Goal: Task Accomplishment & Management: Manage account settings

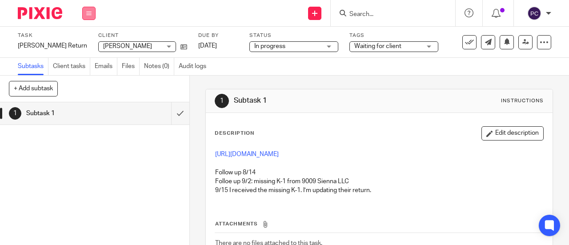
click at [88, 17] on button at bounding box center [88, 13] width 13 height 13
click at [87, 12] on icon at bounding box center [88, 13] width 5 height 5
click at [88, 42] on link "Work" at bounding box center [85, 41] width 16 height 6
click at [88, 42] on li "Work" at bounding box center [89, 41] width 24 height 13
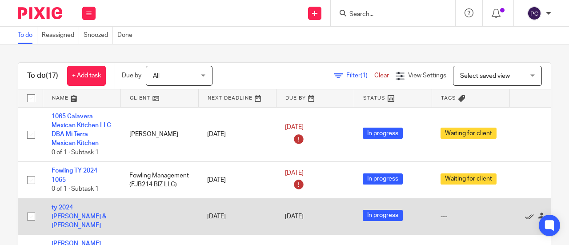
scroll to position [44, 0]
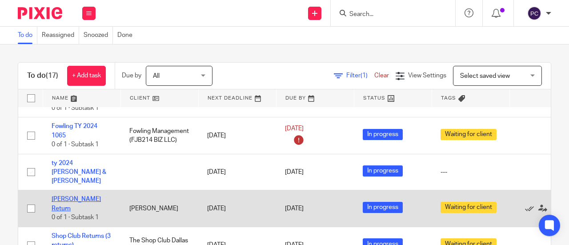
click at [60, 203] on link "Michael Jante Return" at bounding box center [76, 203] width 49 height 15
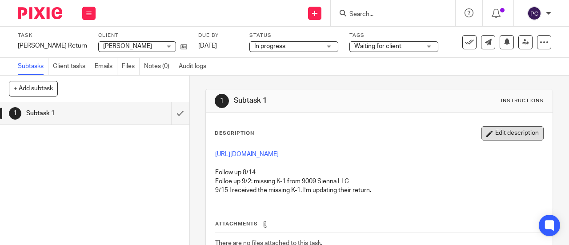
click at [487, 132] on button "Edit description" at bounding box center [512, 133] width 62 height 14
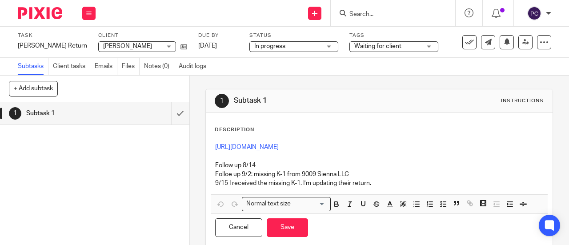
click at [222, 127] on p "Description" at bounding box center [235, 129] width 40 height 7
click at [247, 139] on div "https://3.basecamp.com/5341776/buckets/39473049/todos/8488263418 Follow up 8/14…" at bounding box center [379, 166] width 337 height 56
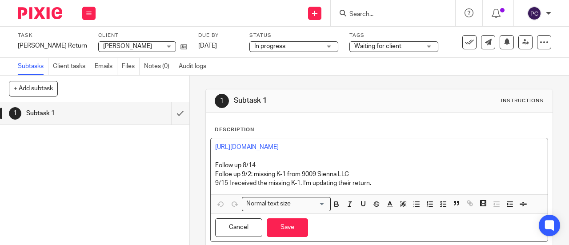
click at [211, 144] on div "https://3.basecamp.com/5341776/buckets/39473049/todos/8488263418 Follow up 8/14…" at bounding box center [379, 166] width 337 height 56
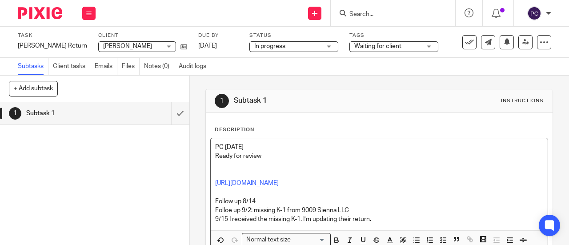
click at [225, 163] on p at bounding box center [379, 165] width 328 height 9
click at [215, 177] on p at bounding box center [379, 174] width 328 height 9
click at [248, 191] on p at bounding box center [379, 191] width 328 height 9
drag, startPoint x: 246, startPoint y: 191, endPoint x: 234, endPoint y: 190, distance: 12.4
click at [239, 190] on p at bounding box center [379, 191] width 328 height 9
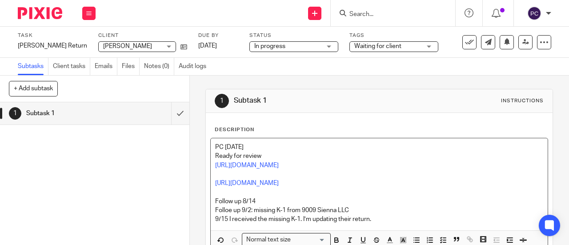
click at [211, 181] on div "PC 9/16/2024 Ready for review https://3.basecamp.com/5341776/buckets/40002567/v…" at bounding box center [379, 184] width 337 height 92
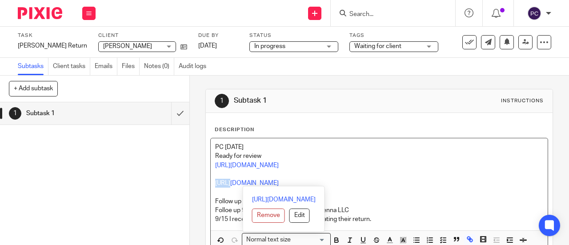
click at [211, 181] on div "PC 9/16/2024 Ready for review https://3.basecamp.com/5341776/buckets/40002567/v…" at bounding box center [379, 184] width 337 height 92
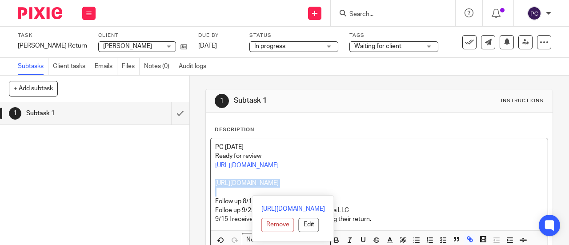
click at [211, 181] on div "PC 9/16/2024 Ready for review https://3.basecamp.com/5341776/buckets/40002567/v…" at bounding box center [379, 184] width 337 height 92
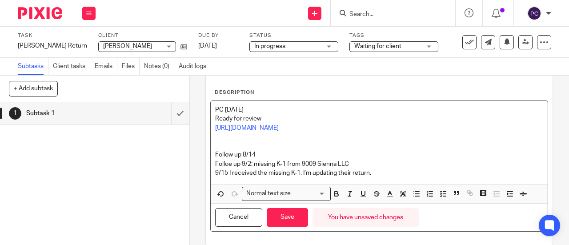
scroll to position [49, 0]
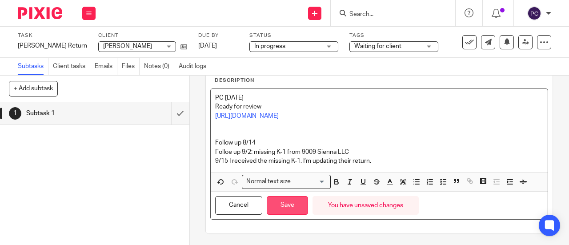
click at [294, 203] on button "Save" at bounding box center [287, 205] width 41 height 19
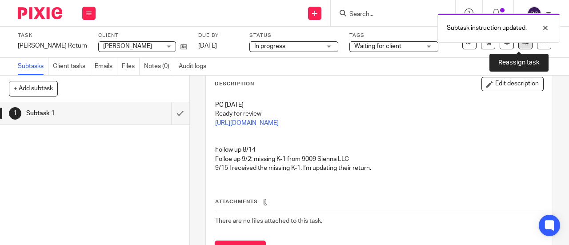
click at [522, 43] on link at bounding box center [525, 42] width 14 height 14
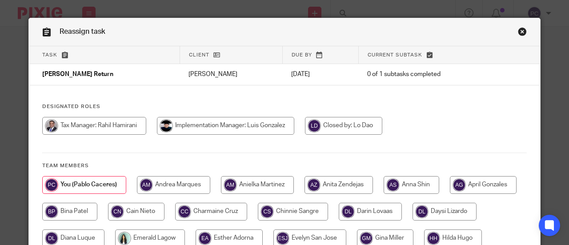
click at [64, 126] on input "radio" at bounding box center [94, 126] width 104 height 18
radio input "true"
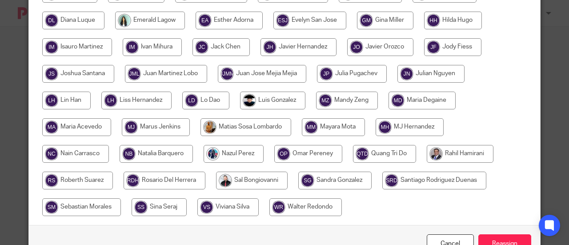
scroll to position [252, 0]
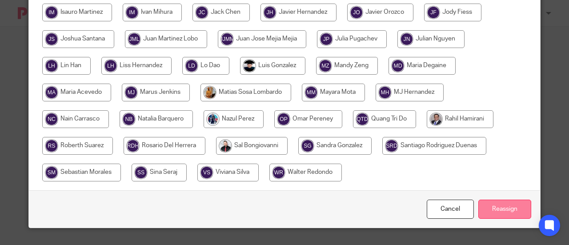
click at [498, 216] on input "Reassign" at bounding box center [504, 208] width 53 height 19
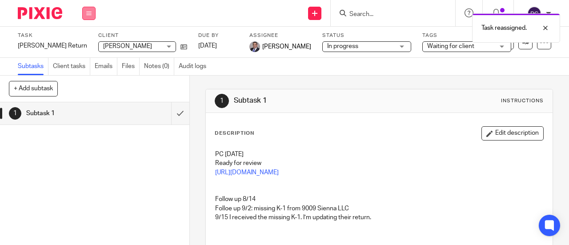
click at [88, 8] on button at bounding box center [88, 13] width 13 height 13
click at [89, 38] on link "Work" at bounding box center [85, 41] width 16 height 6
